Goal: Task Accomplishment & Management: Manage account settings

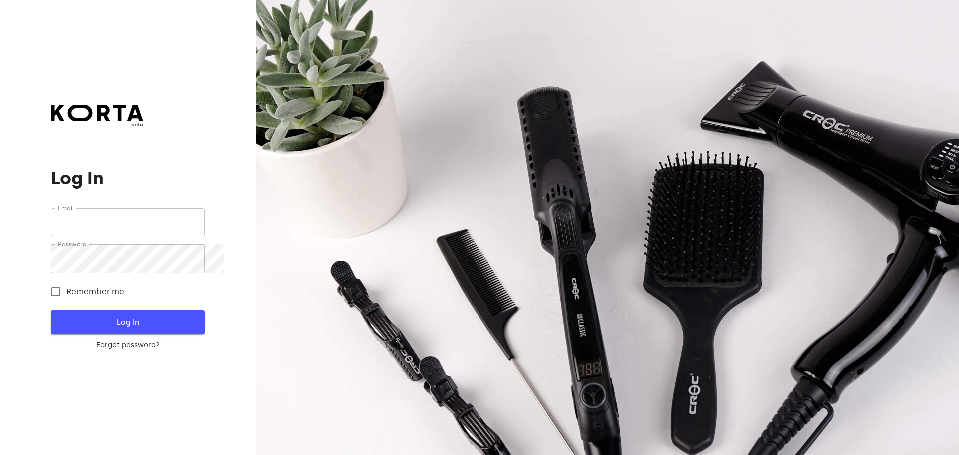
type input "[EMAIL_ADDRESS][DOMAIN_NAME]"
click at [173, 329] on span "Log In" at bounding box center [127, 322] width 121 height 13
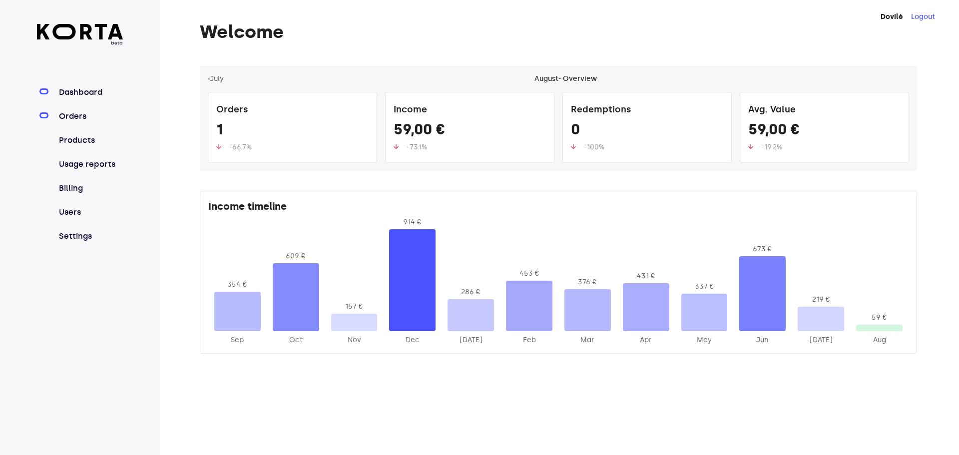
click at [86, 122] on link "Orders" at bounding box center [90, 116] width 66 height 12
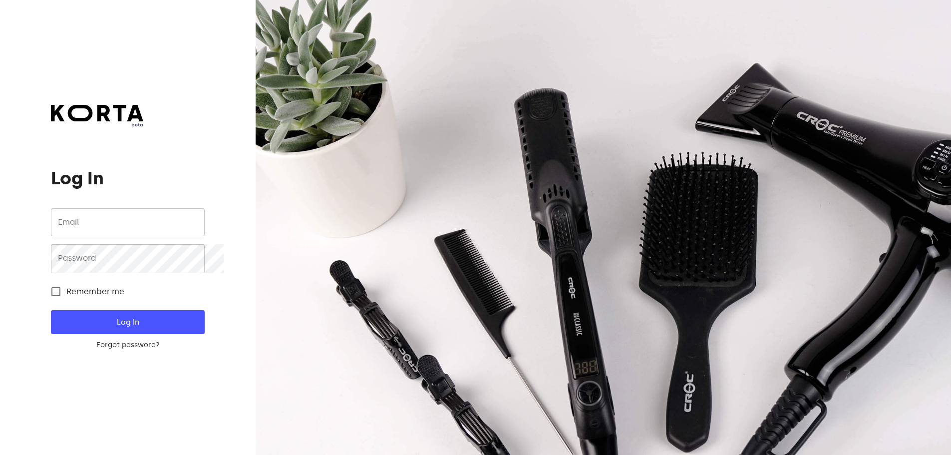
type input "[EMAIL_ADDRESS][DOMAIN_NAME]"
